Goal: Answer question/provide support: Share knowledge or assist other users

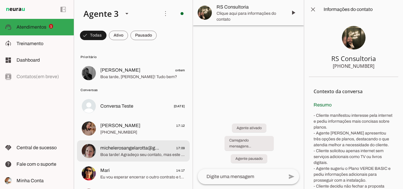
click at [141, 148] on span "michelerosangelarotta@gma" at bounding box center [130, 148] width 61 height 7
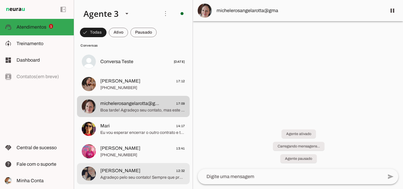
scroll to position [59, 0]
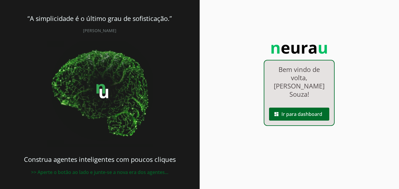
click at [285, 107] on span at bounding box center [299, 114] width 60 height 14
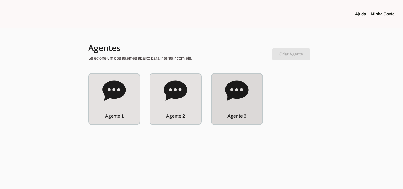
click at [241, 99] on icon at bounding box center [237, 91] width 24 height 24
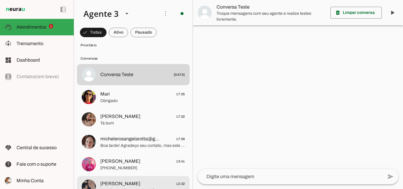
scroll to position [30, 0]
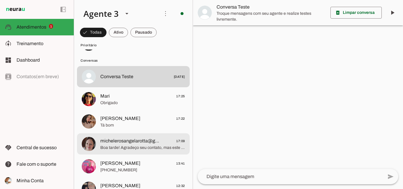
click at [151, 149] on span "Boa tarde! Agradeço seu contato, mas este atendimento é exclusivo para contrata…" at bounding box center [142, 148] width 85 height 6
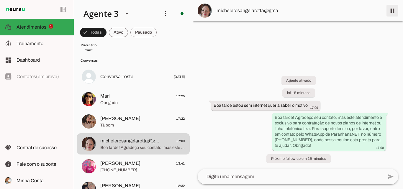
click at [395, 10] on span at bounding box center [392, 11] width 14 height 14
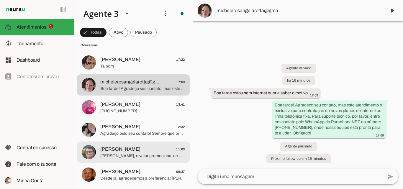
scroll to position [118, 0]
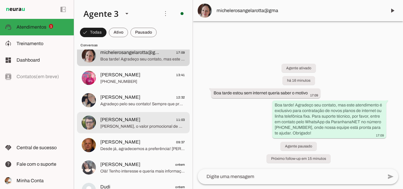
click at [160, 119] on span "Romário Marques Correa 11:03" at bounding box center [142, 119] width 85 height 7
